Goal: Complete application form: Complete application form

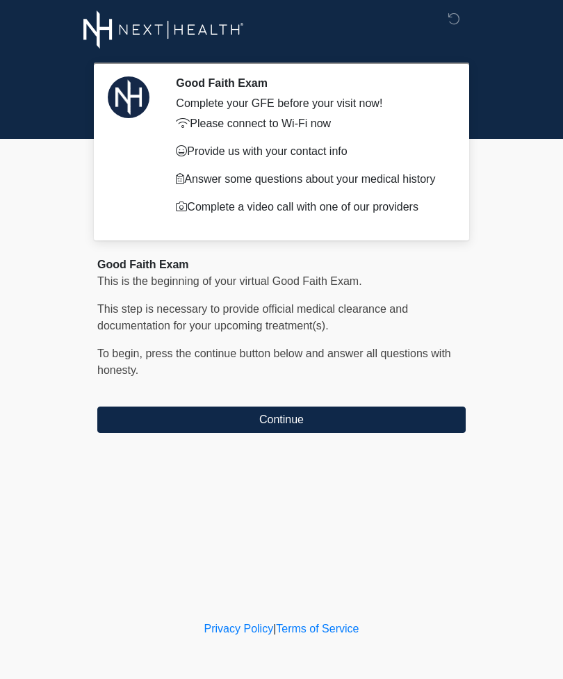
click at [406, 416] on button "Continue" at bounding box center [281, 420] width 368 height 26
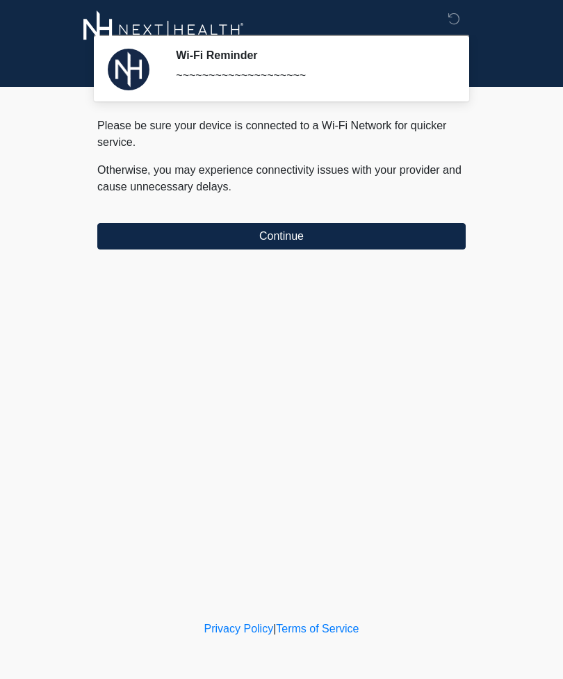
click at [359, 239] on button "Continue" at bounding box center [281, 236] width 368 height 26
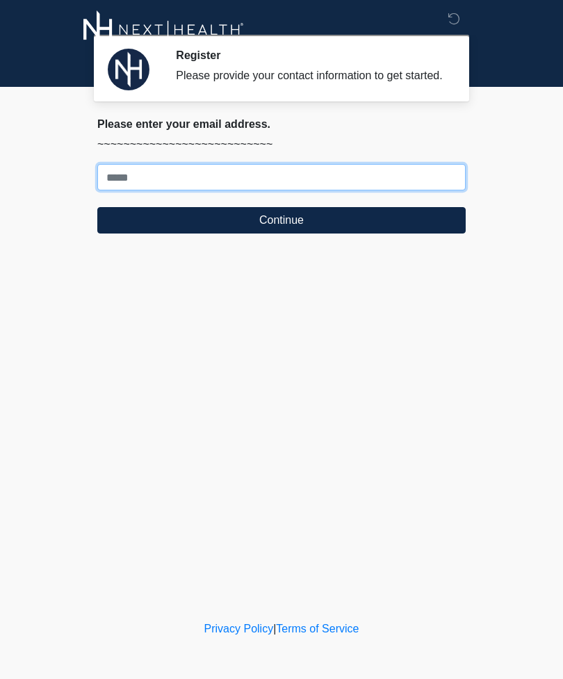
click at [240, 190] on input "Where should we email your treatment plan?" at bounding box center [281, 177] width 368 height 26
type input "**********"
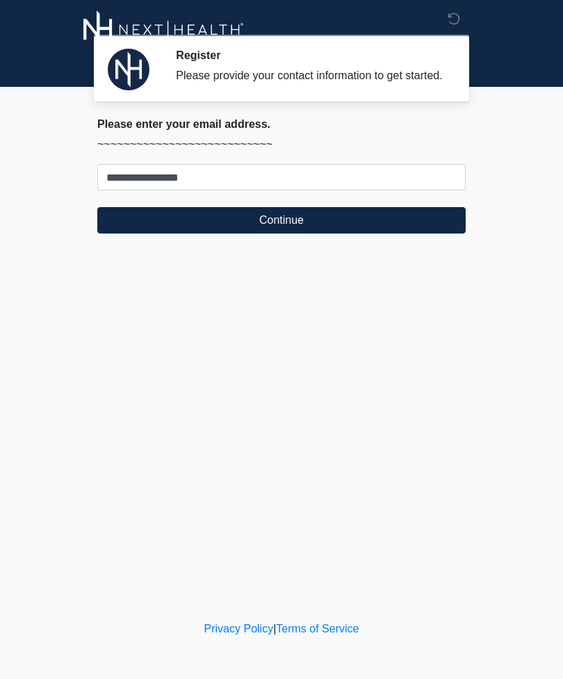
click at [133, 234] on button "Continue" at bounding box center [281, 220] width 368 height 26
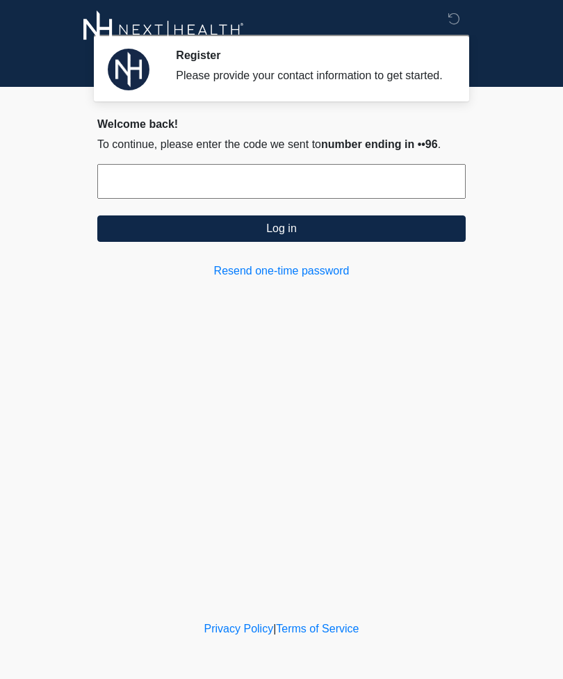
click at [218, 186] on input "text" at bounding box center [281, 181] width 368 height 35
type input "******"
click at [199, 242] on button "Log in" at bounding box center [281, 228] width 368 height 26
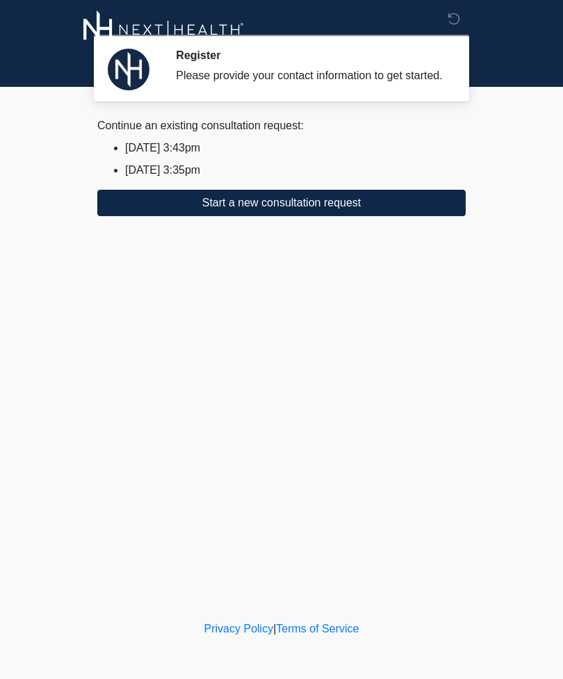
click at [325, 216] on button "Start a new consultation request" at bounding box center [281, 203] width 368 height 26
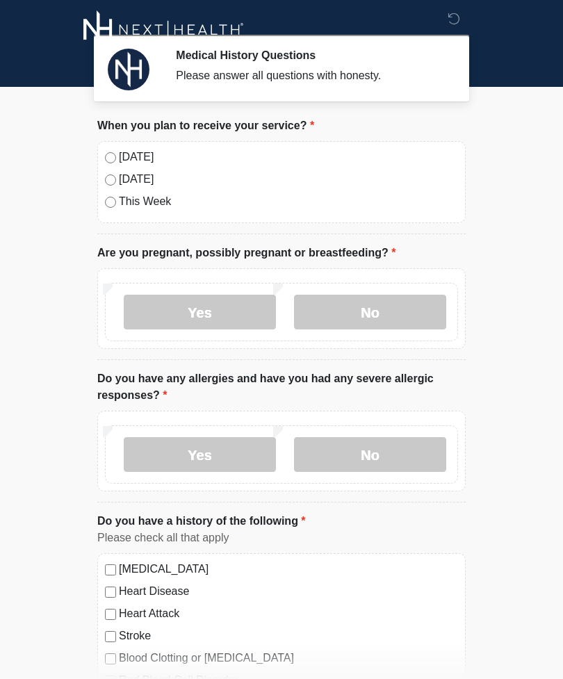
click at [135, 158] on label "[DATE]" at bounding box center [288, 157] width 339 height 17
click at [383, 316] on label "No" at bounding box center [370, 312] width 152 height 35
click at [402, 455] on label "No" at bounding box center [370, 454] width 152 height 35
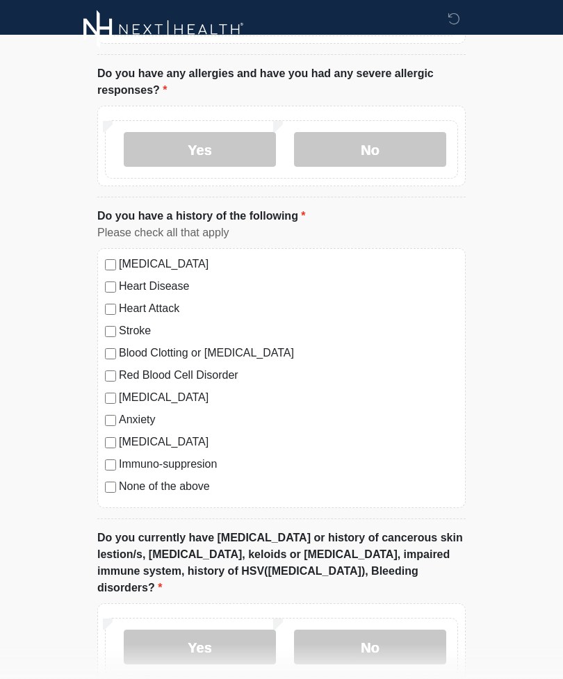
scroll to position [304, 0]
click at [189, 489] on label "None of the above" at bounding box center [288, 487] width 339 height 17
click at [403, 636] on label "No" at bounding box center [370, 647] width 152 height 35
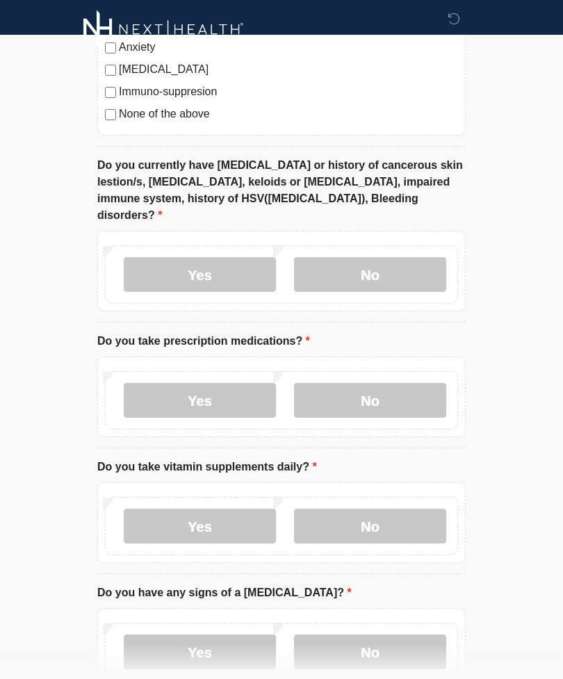
scroll to position [747, 0]
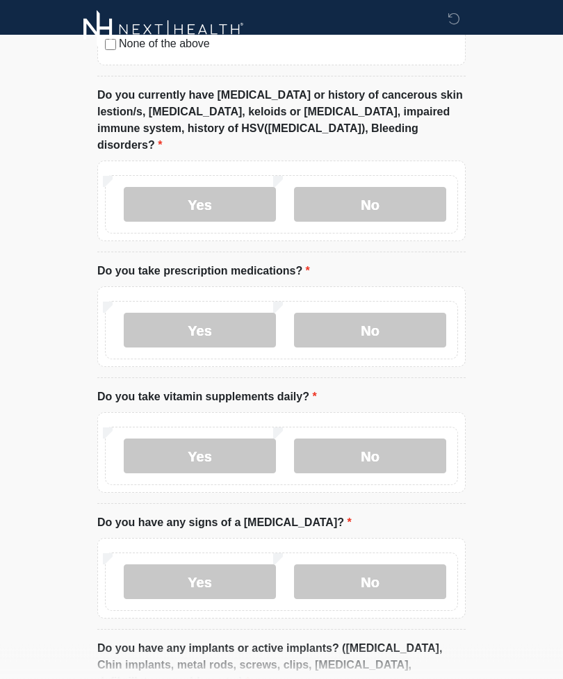
click at [375, 313] on label "No" at bounding box center [370, 330] width 152 height 35
click at [209, 439] on label "Yes" at bounding box center [200, 456] width 152 height 35
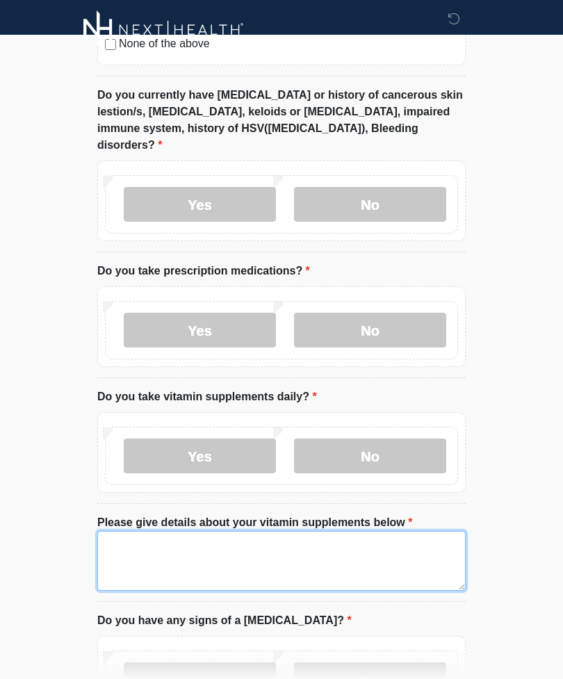
click at [272, 531] on textarea "Please give details about your vitamin supplements below" at bounding box center [281, 561] width 368 height 60
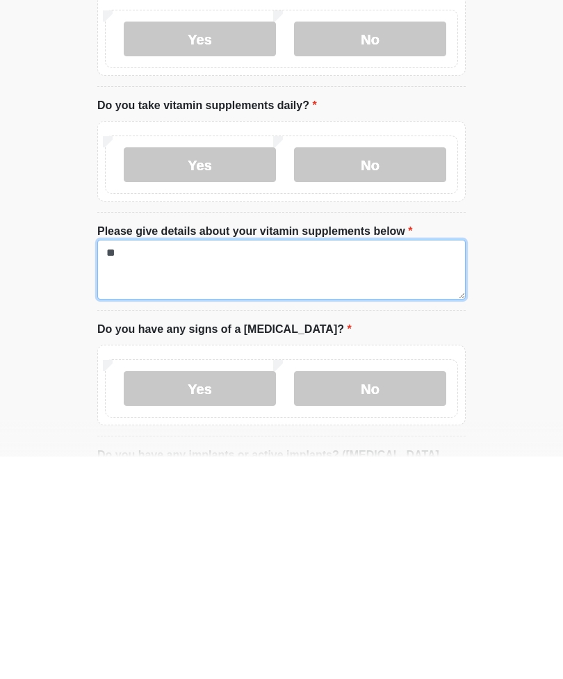
type textarea "*"
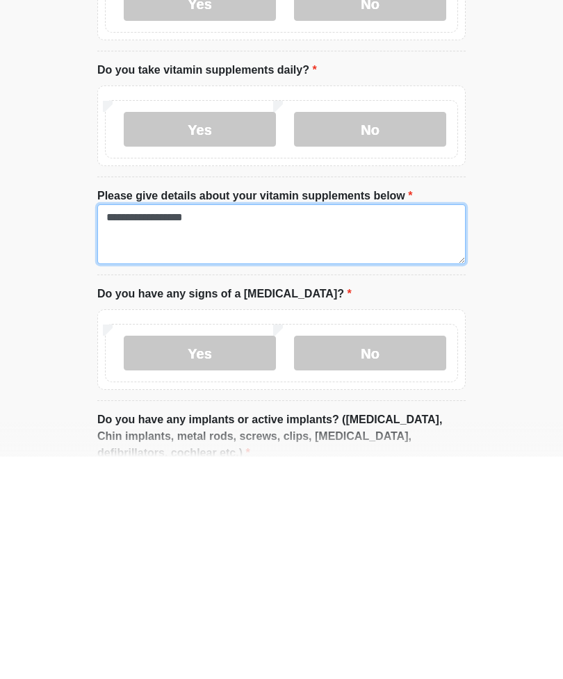
type textarea "**********"
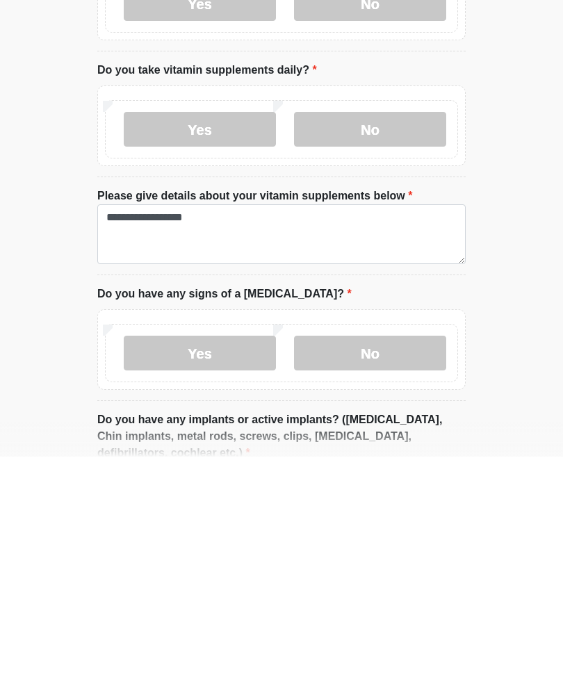
click at [424, 558] on label "No" at bounding box center [370, 575] width 152 height 35
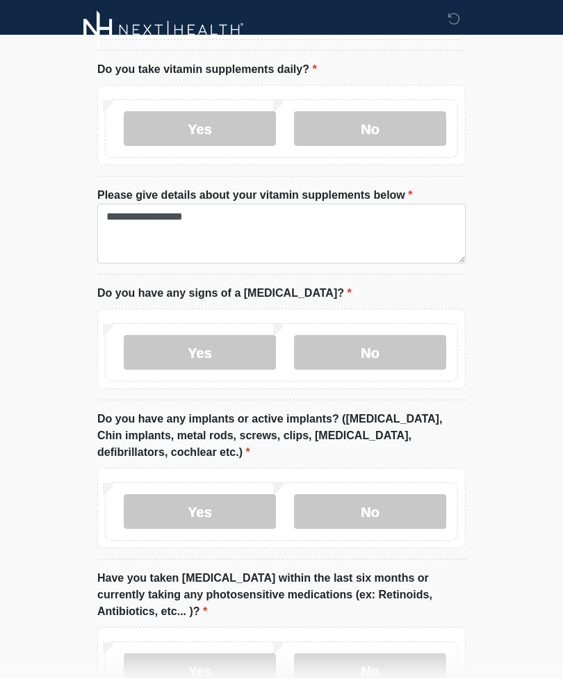
click at [415, 499] on label "No" at bounding box center [370, 511] width 152 height 35
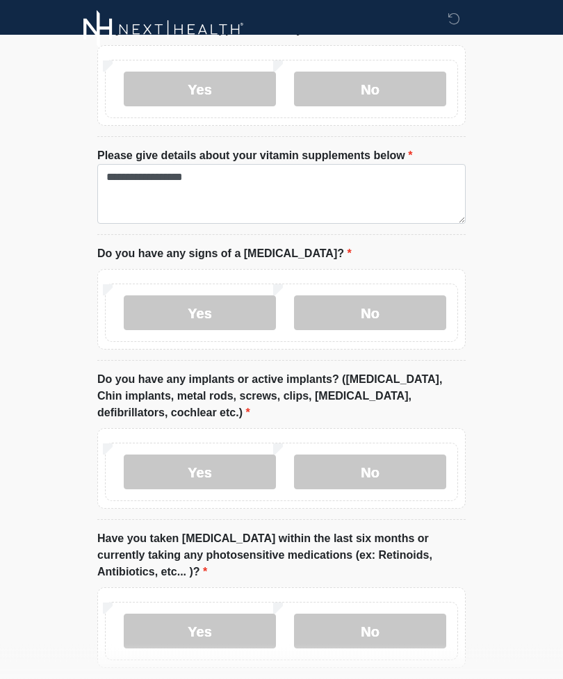
scroll to position [1163, 0]
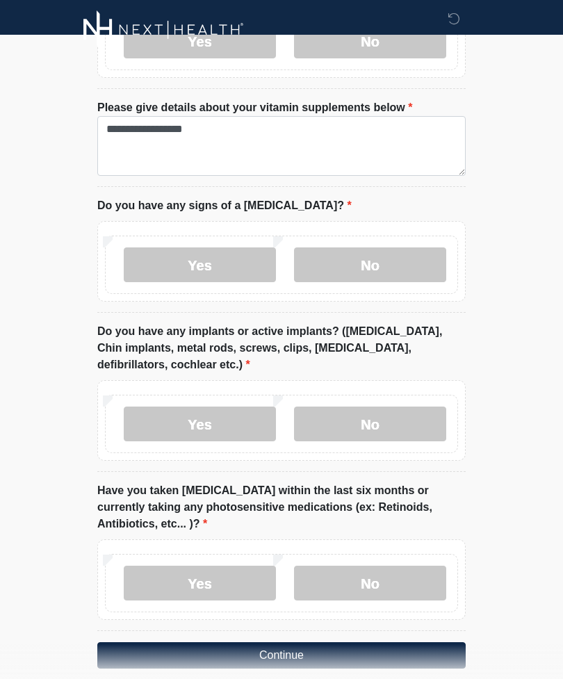
click at [411, 576] on label "No" at bounding box center [370, 583] width 152 height 35
click at [411, 643] on button "Continue" at bounding box center [281, 655] width 368 height 26
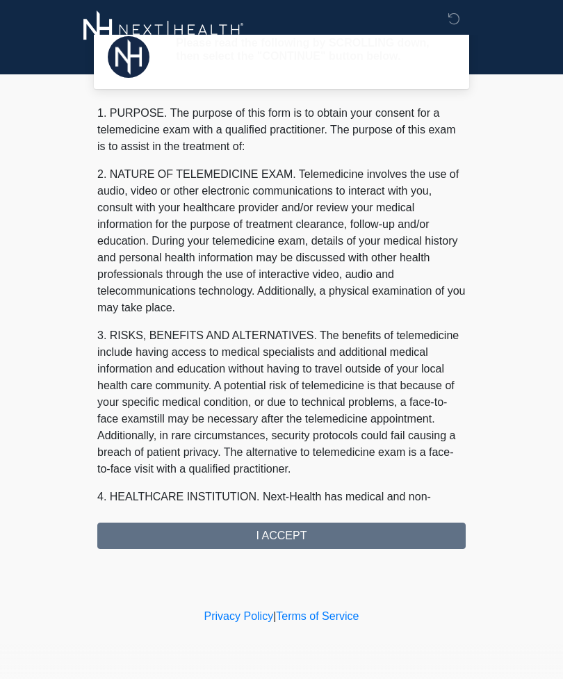
scroll to position [0, 0]
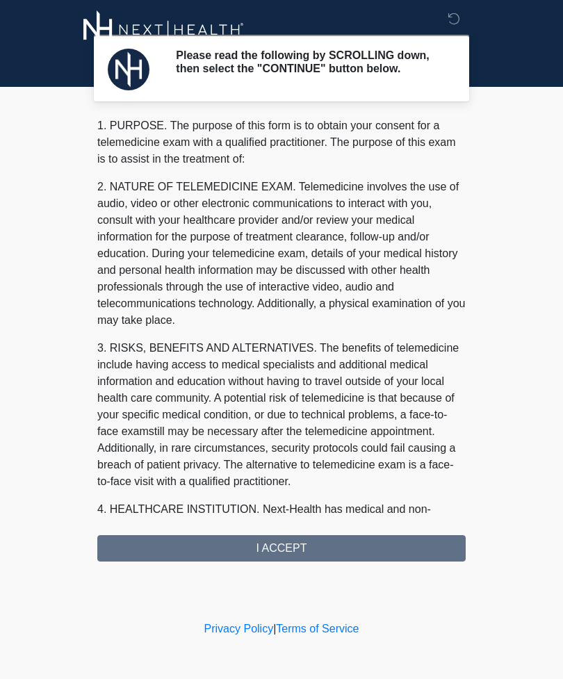
click at [401, 553] on div "1. PURPOSE. The purpose of this form is to obtain your consent for a telemedici…" at bounding box center [281, 339] width 368 height 444
click at [404, 560] on div "1. PURPOSE. The purpose of this form is to obtain your consent for a telemedici…" at bounding box center [281, 339] width 368 height 444
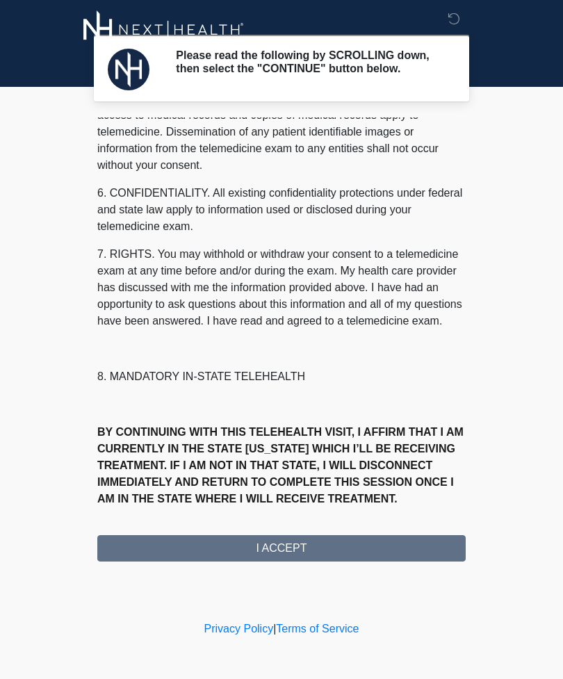
scroll to position [489, 0]
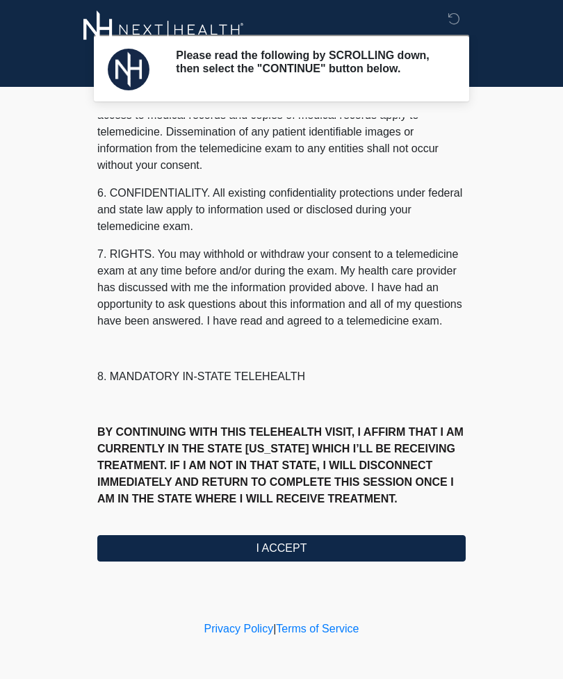
click at [390, 549] on button "I ACCEPT" at bounding box center [281, 548] width 368 height 26
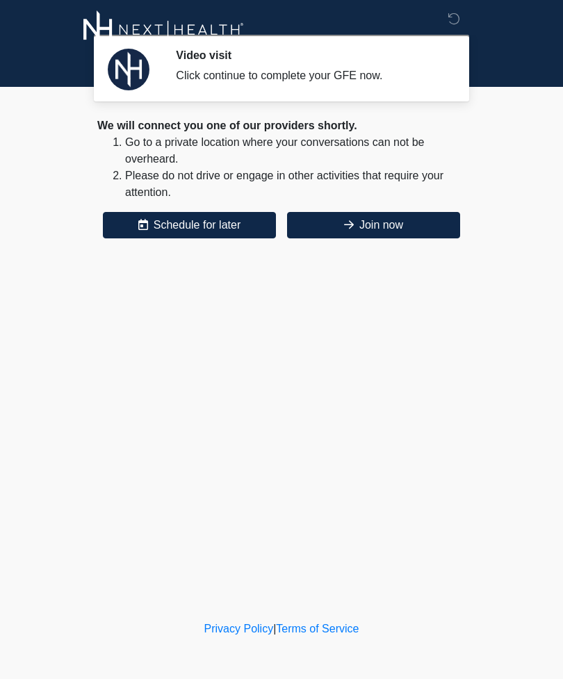
click at [425, 223] on button "Join now" at bounding box center [373, 225] width 173 height 26
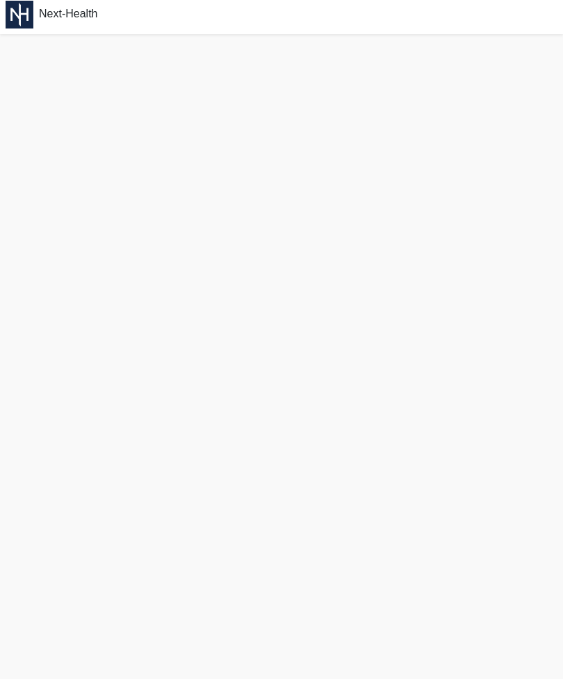
scroll to position [4, 0]
